Goal: Transaction & Acquisition: Purchase product/service

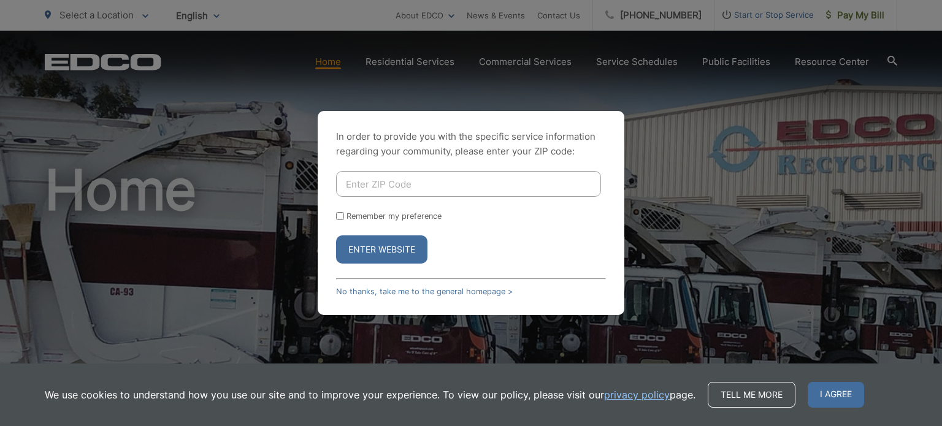
click at [471, 296] on div "In order to provide you with the specific service information regarding your co…" at bounding box center [471, 213] width 306 height 204
click at [469, 292] on link "No thanks, take me to the general homepage >" at bounding box center [424, 291] width 177 height 9
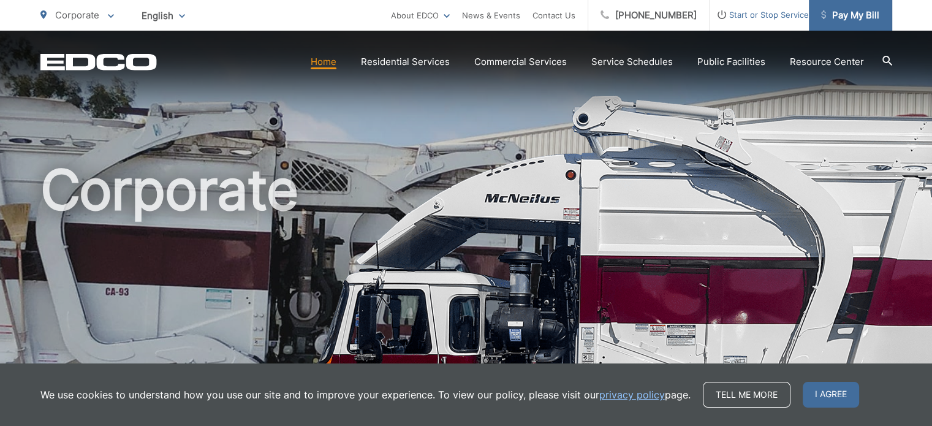
click at [848, 16] on span "Pay My Bill" at bounding box center [850, 15] width 58 height 15
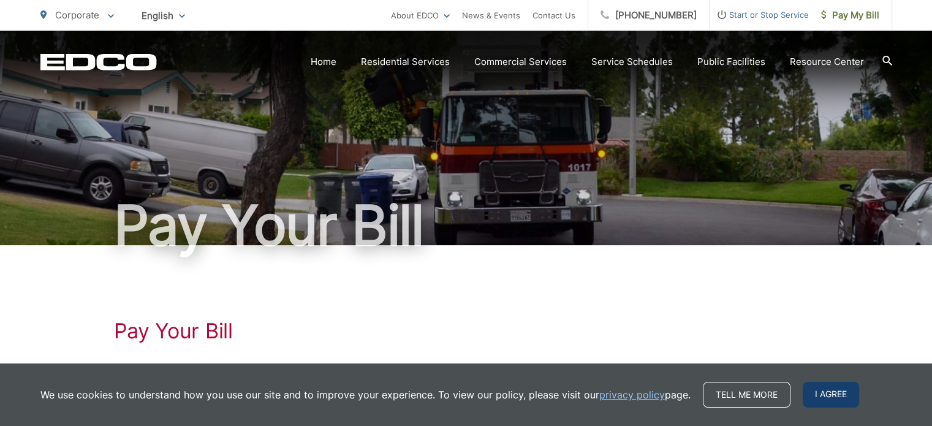
click at [821, 398] on span "I agree" at bounding box center [831, 395] width 56 height 26
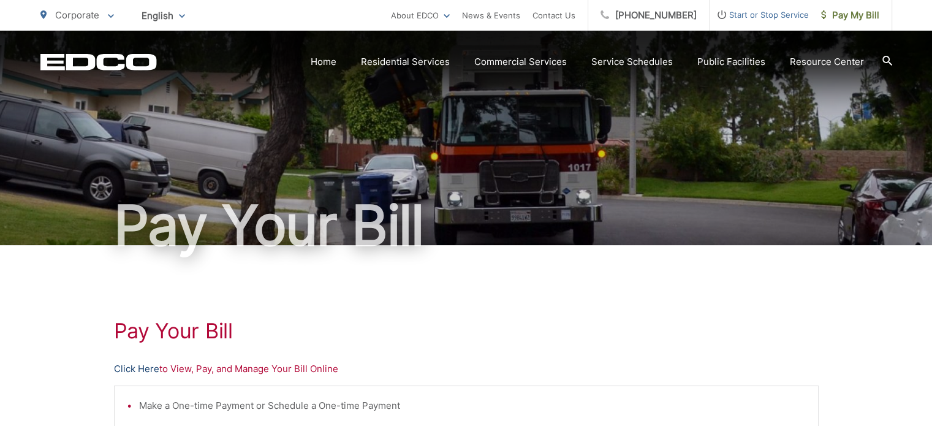
click at [150, 370] on link "Click Here" at bounding box center [136, 369] width 45 height 15
